Goal: Browse casually

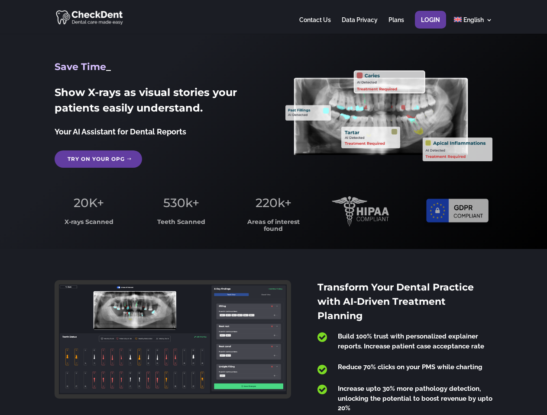
click at [273, 208] on span "220k+" at bounding box center [273, 203] width 36 height 15
click at [273, 17] on div at bounding box center [273, 17] width 437 height 34
click at [273, 208] on span "220k+" at bounding box center [273, 203] width 36 height 15
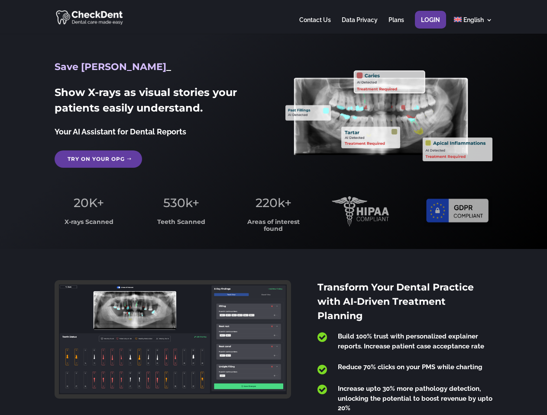
click at [273, 17] on div at bounding box center [273, 17] width 437 height 34
